Goal: Information Seeking & Learning: Learn about a topic

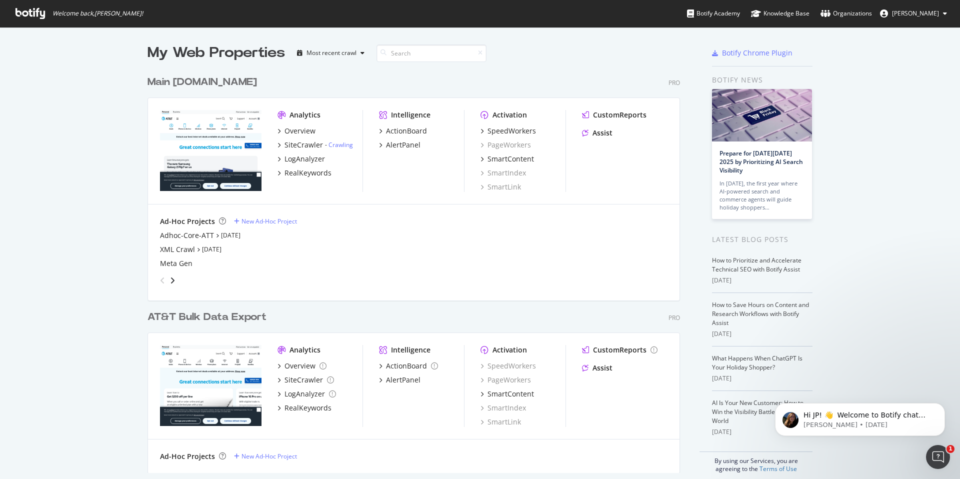
click at [197, 82] on div "Main [DOMAIN_NAME]" at bounding box center [203, 82] width 110 height 15
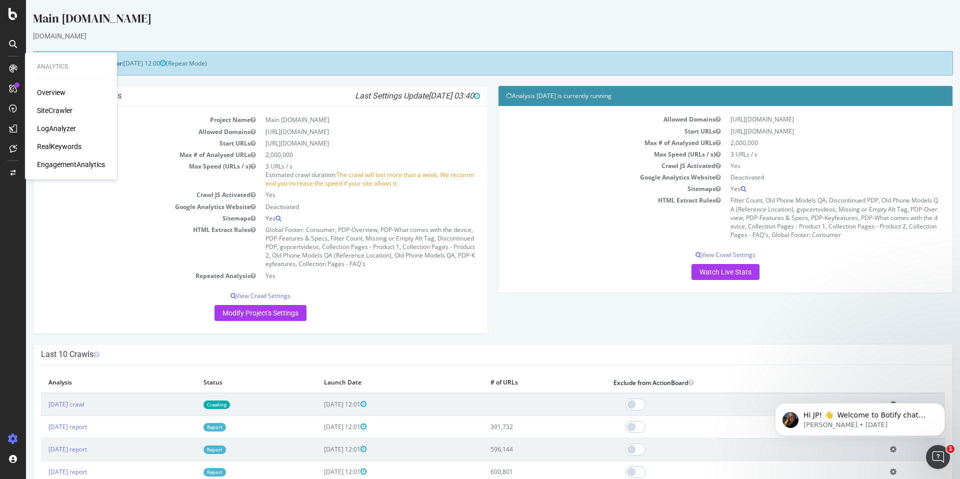
click at [56, 127] on div "LogAnalyzer" at bounding box center [56, 129] width 39 height 10
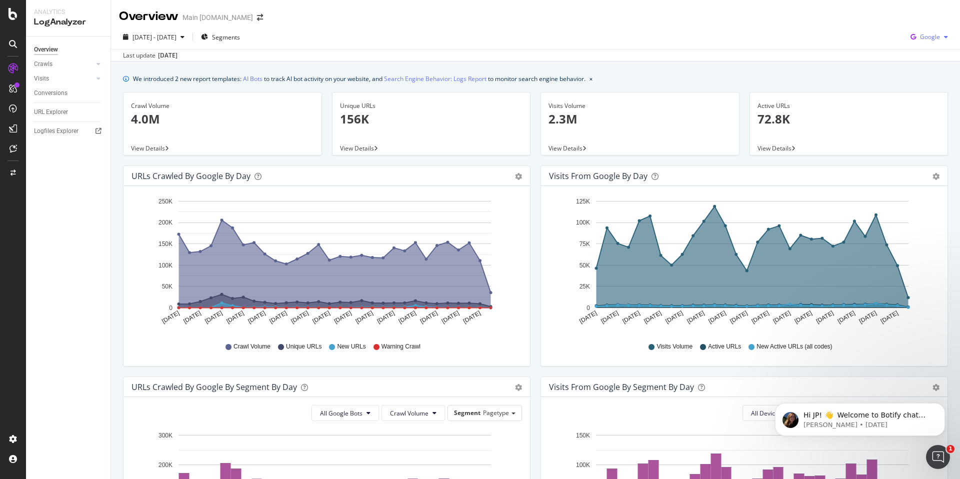
click at [938, 39] on span "Google" at bounding box center [930, 37] width 20 height 9
click at [934, 96] on span "OpenAI" at bounding box center [930, 94] width 37 height 9
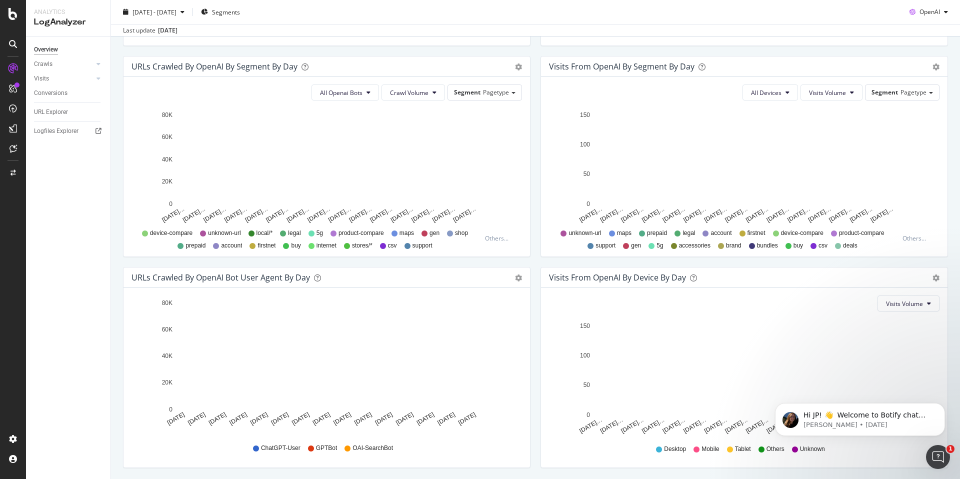
scroll to position [350, 0]
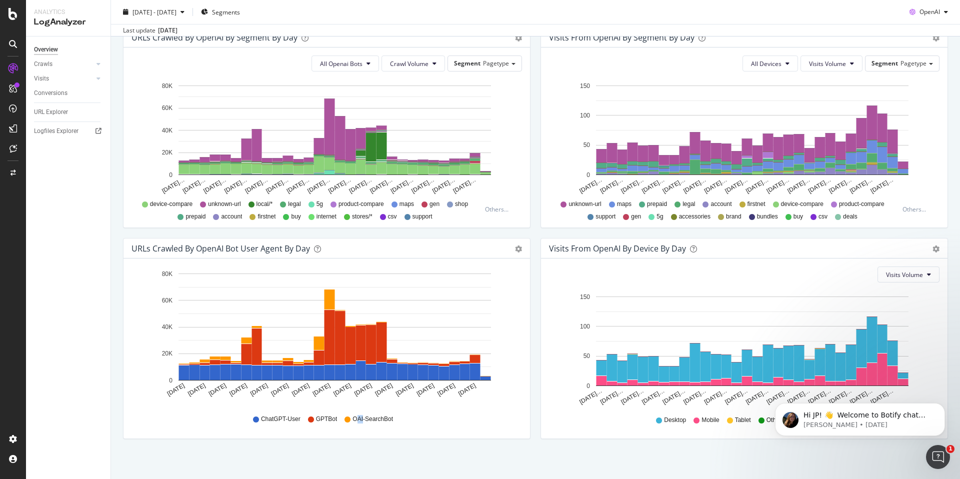
drag, startPoint x: 358, startPoint y: 418, endPoint x: 363, endPoint y: 418, distance: 5.5
click at [363, 418] on span "OAI-SearchBot" at bounding box center [373, 419] width 41 height 9
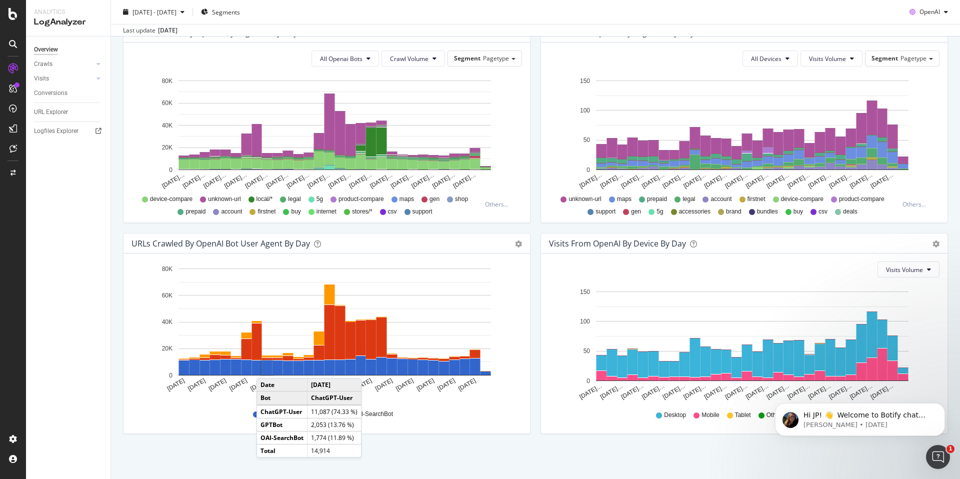
click at [267, 368] on rect "A chart." at bounding box center [267, 368] width 11 height 15
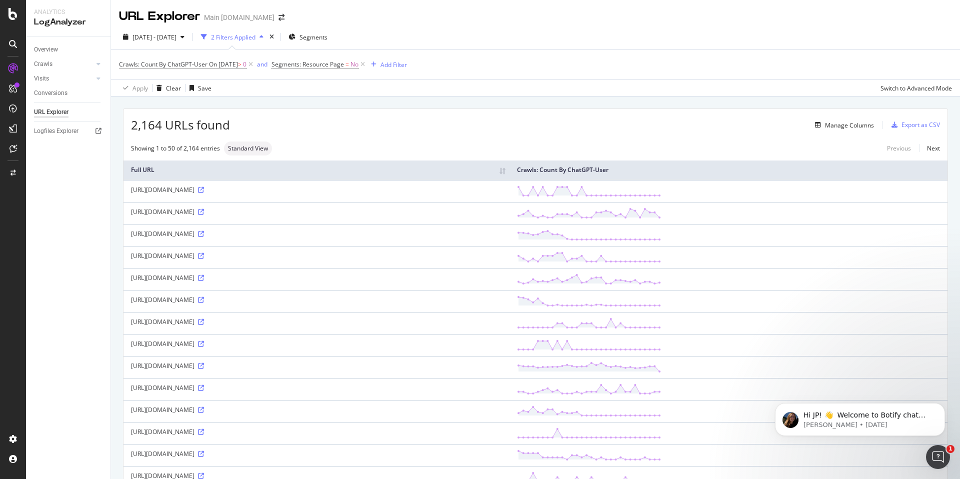
scroll to position [3, 0]
click at [175, 210] on div "[URL][DOMAIN_NAME]" at bounding box center [316, 209] width 371 height 9
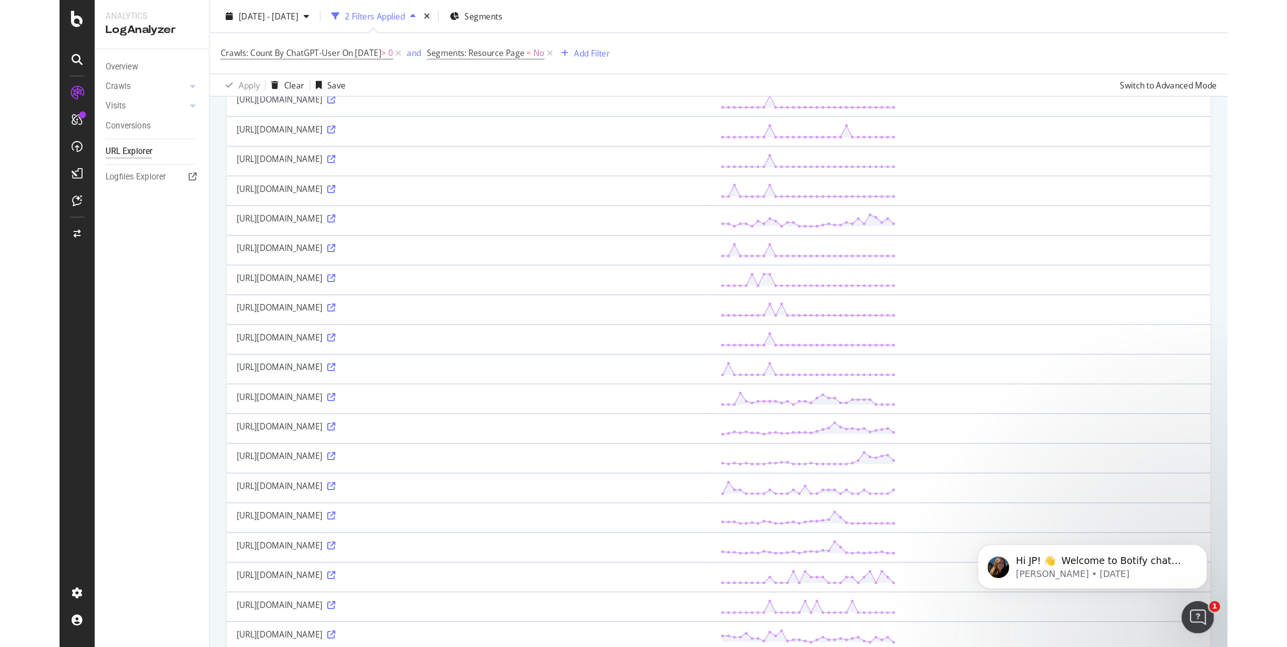
scroll to position [670, 0]
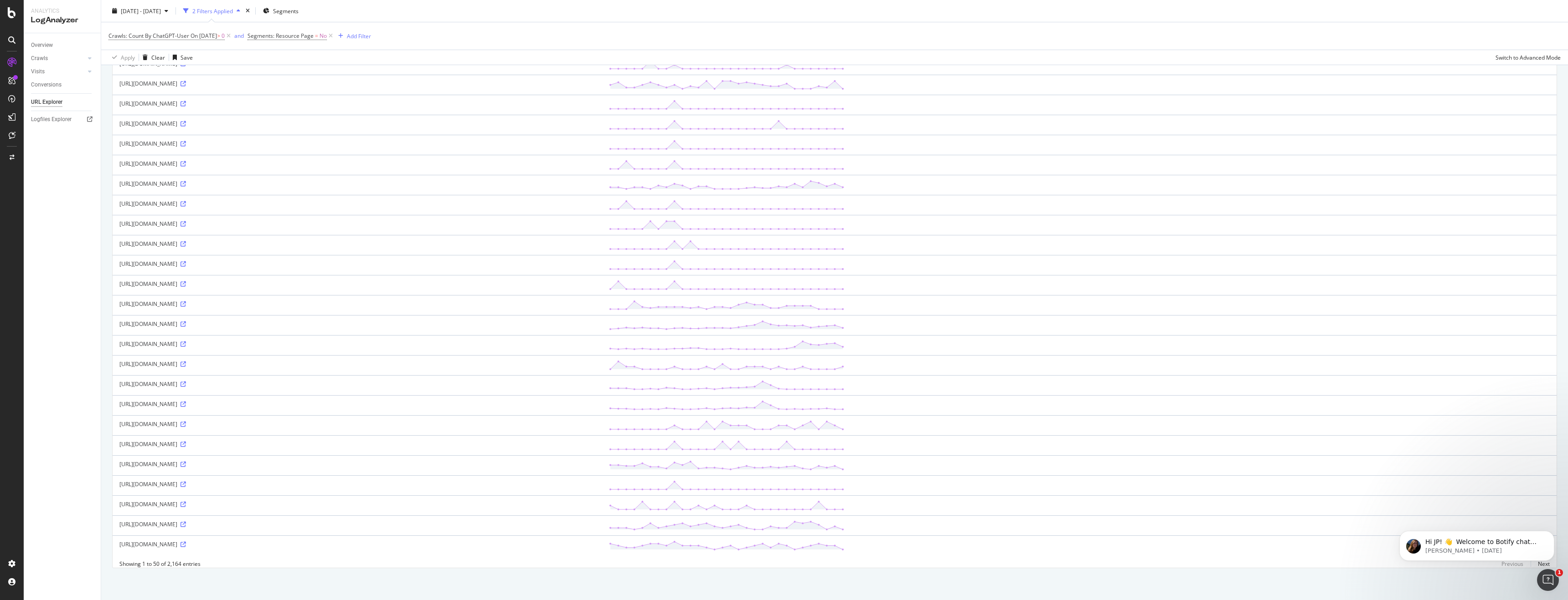
click at [9, 197] on div at bounding box center [12, 306] width 22 height 502
